Goal: Information Seeking & Learning: Learn about a topic

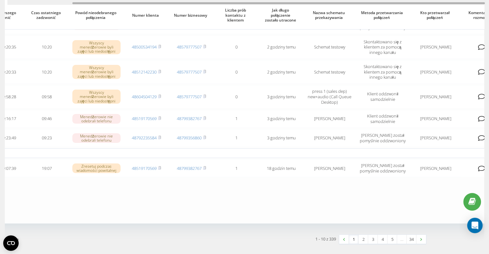
scroll to position [0, 77]
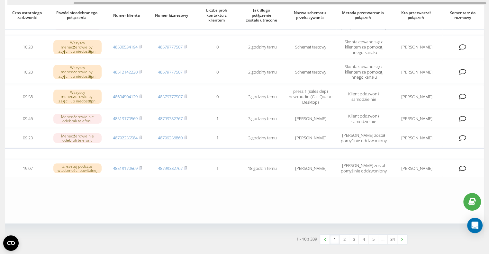
drag, startPoint x: 236, startPoint y: 3, endPoint x: 324, endPoint y: 1, distance: 88.0
click at [324, 1] on div at bounding box center [246, 2] width 479 height 5
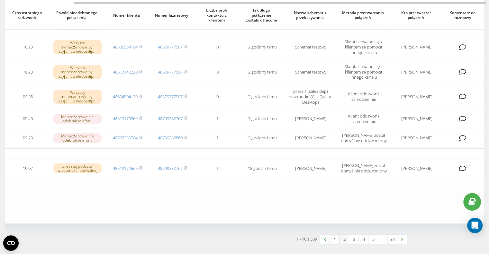
click at [340, 236] on link "2" at bounding box center [344, 239] width 10 height 9
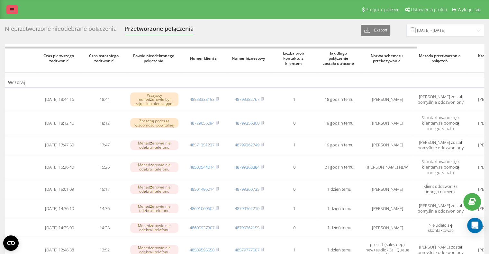
click at [14, 9] on link at bounding box center [12, 9] width 12 height 9
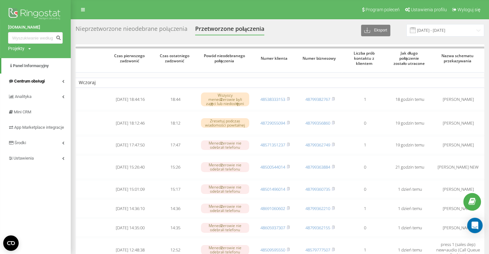
click at [41, 77] on link "Centrum obsługi" at bounding box center [35, 81] width 71 height 15
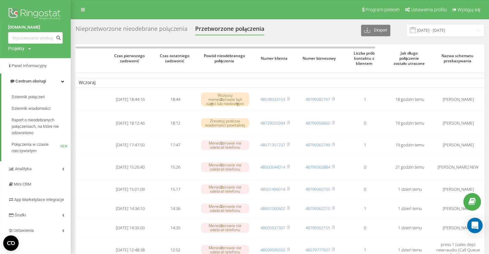
drag, startPoint x: 40, startPoint y: 12, endPoint x: 52, endPoint y: 34, distance: 25.3
click at [40, 12] on img at bounding box center [35, 14] width 55 height 16
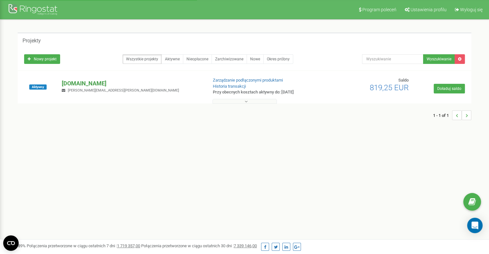
click at [67, 79] on p "[DOMAIN_NAME]" at bounding box center [132, 83] width 140 height 8
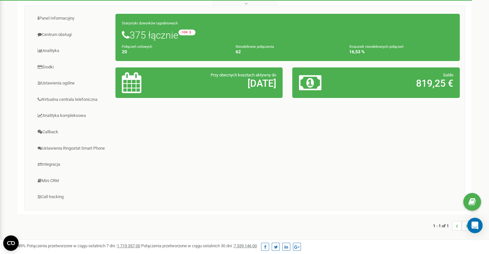
scroll to position [64, 0]
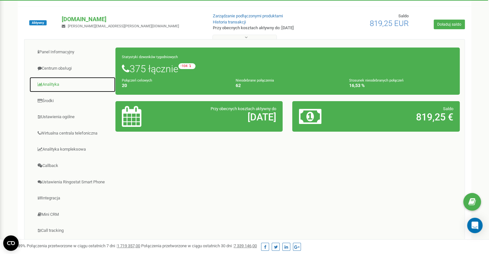
click at [61, 84] on link "Analityka" at bounding box center [72, 85] width 86 height 16
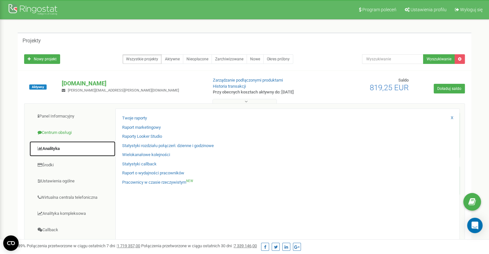
scroll to position [0, 0]
click at [61, 145] on link "Analityka" at bounding box center [72, 149] width 86 height 16
click at [61, 149] on link "Analityka" at bounding box center [72, 149] width 86 height 16
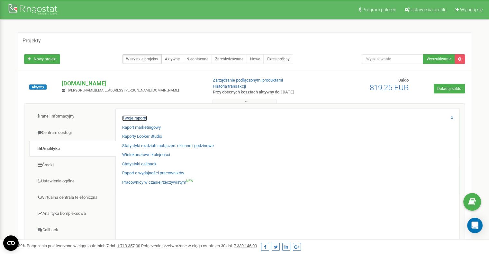
click at [146, 119] on link "Twoje raporty" at bounding box center [134, 118] width 25 height 6
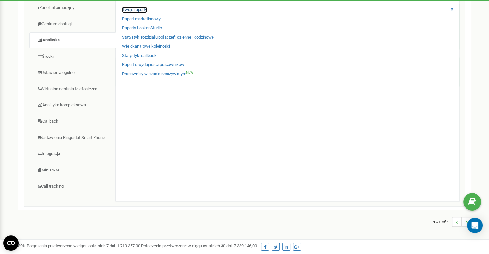
scroll to position [131, 0]
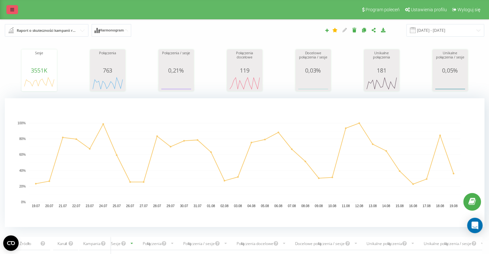
click at [11, 13] on link at bounding box center [12, 9] width 12 height 9
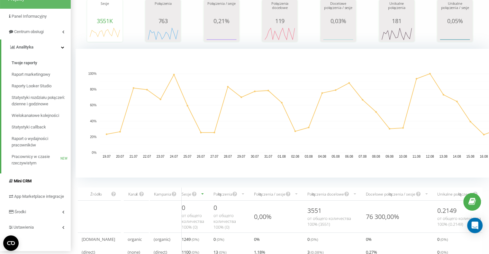
scroll to position [64, 0]
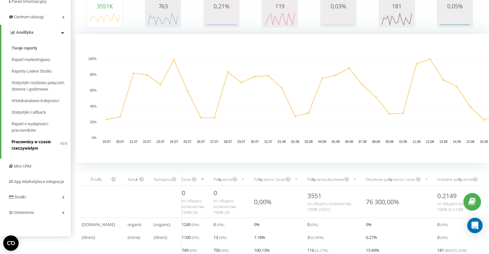
click at [32, 140] on span "Pracownicy w czasie rzeczywistym" at bounding box center [36, 145] width 49 height 13
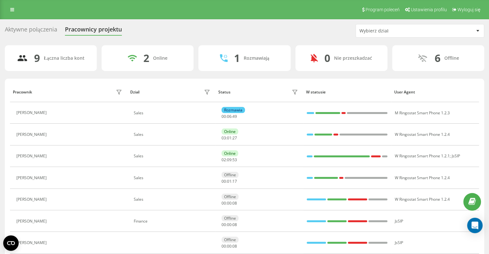
click at [40, 31] on div "Aktywne połączenia" at bounding box center [31, 31] width 52 height 10
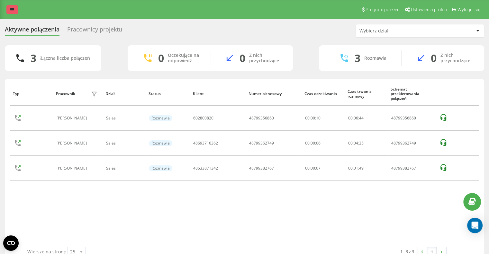
click at [7, 9] on link at bounding box center [12, 9] width 12 height 9
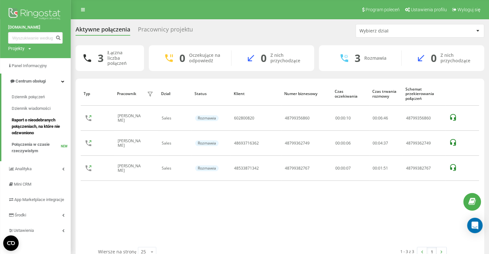
click at [40, 122] on span "Raport o nieodebranych połączeniach, na które nie odzwoniono" at bounding box center [40, 126] width 56 height 19
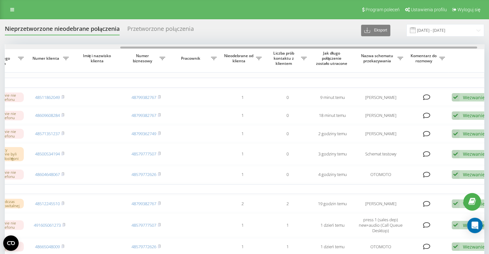
scroll to position [0, 163]
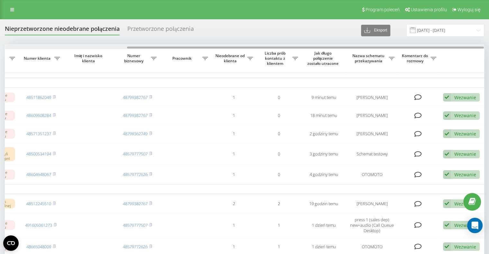
drag, startPoint x: 176, startPoint y: 48, endPoint x: 308, endPoint y: 36, distance: 132.9
click at [308, 36] on div "Nieprzetworzone nieodebrane połączenia Przetworzone połączenia Eksport .csv .xl…" at bounding box center [244, 190] width 479 height 332
